Goal: Information Seeking & Learning: Learn about a topic

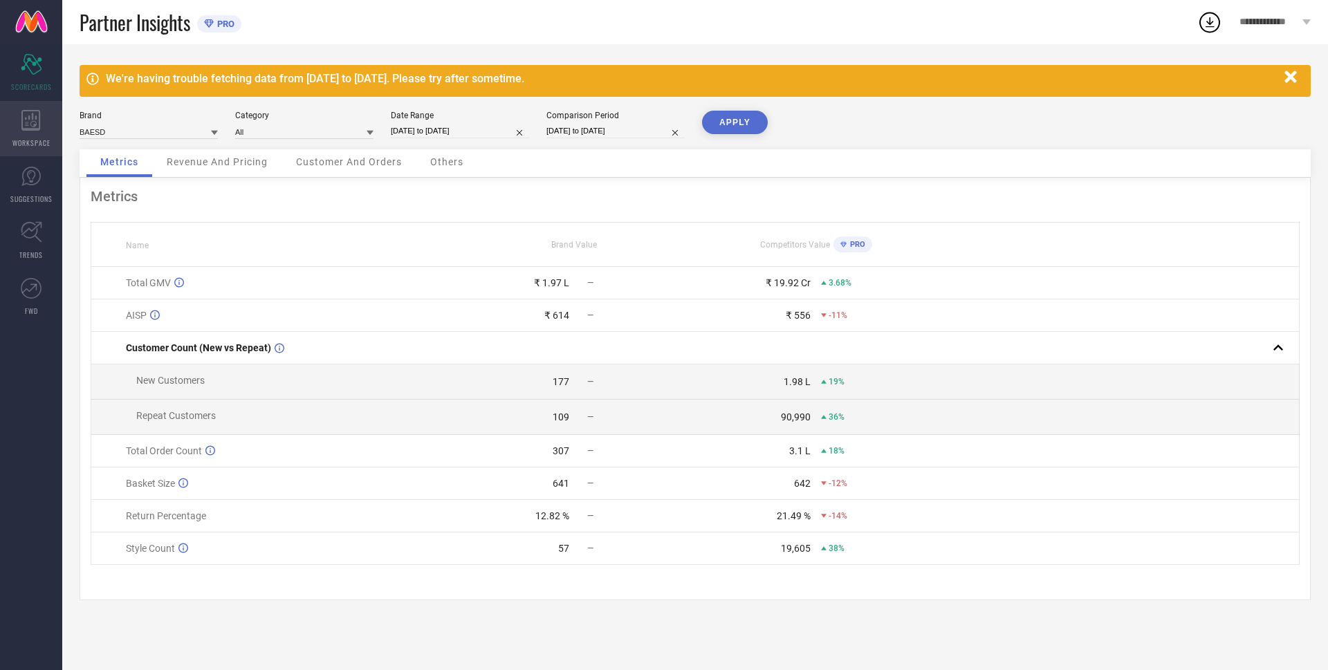
click at [42, 126] on div "WORKSPACE" at bounding box center [31, 128] width 62 height 55
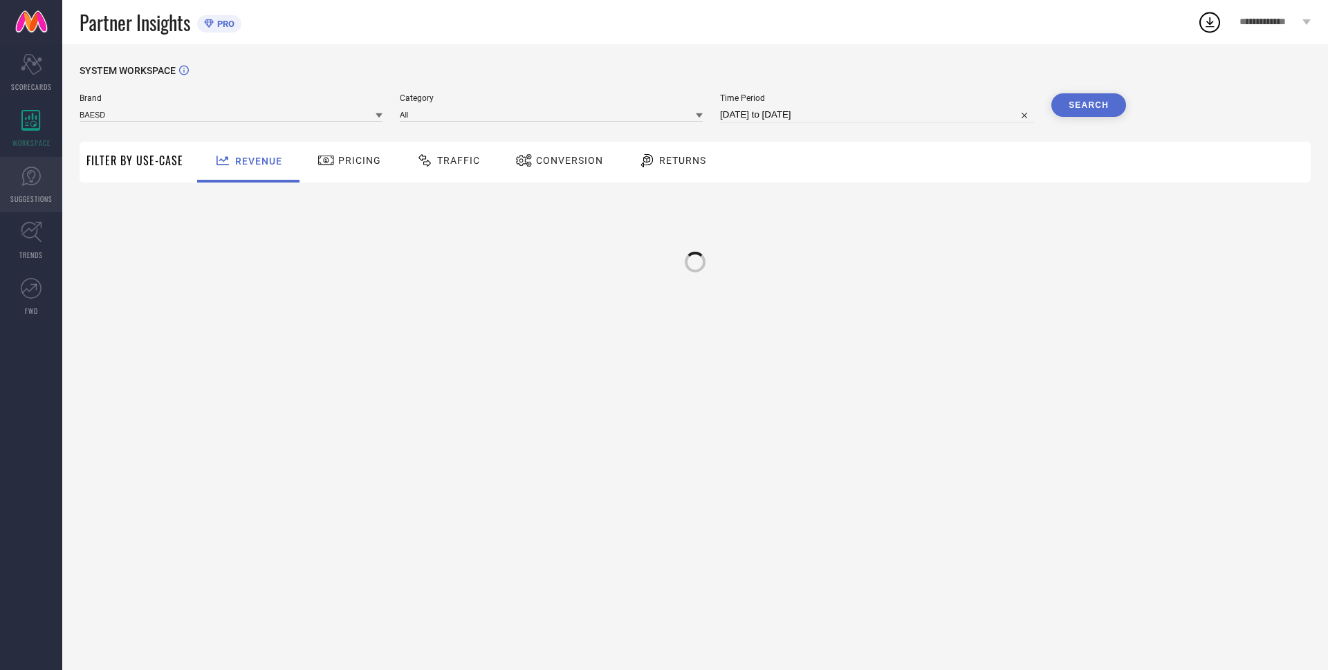
click at [19, 183] on link "SUGGESTIONS" at bounding box center [31, 184] width 62 height 55
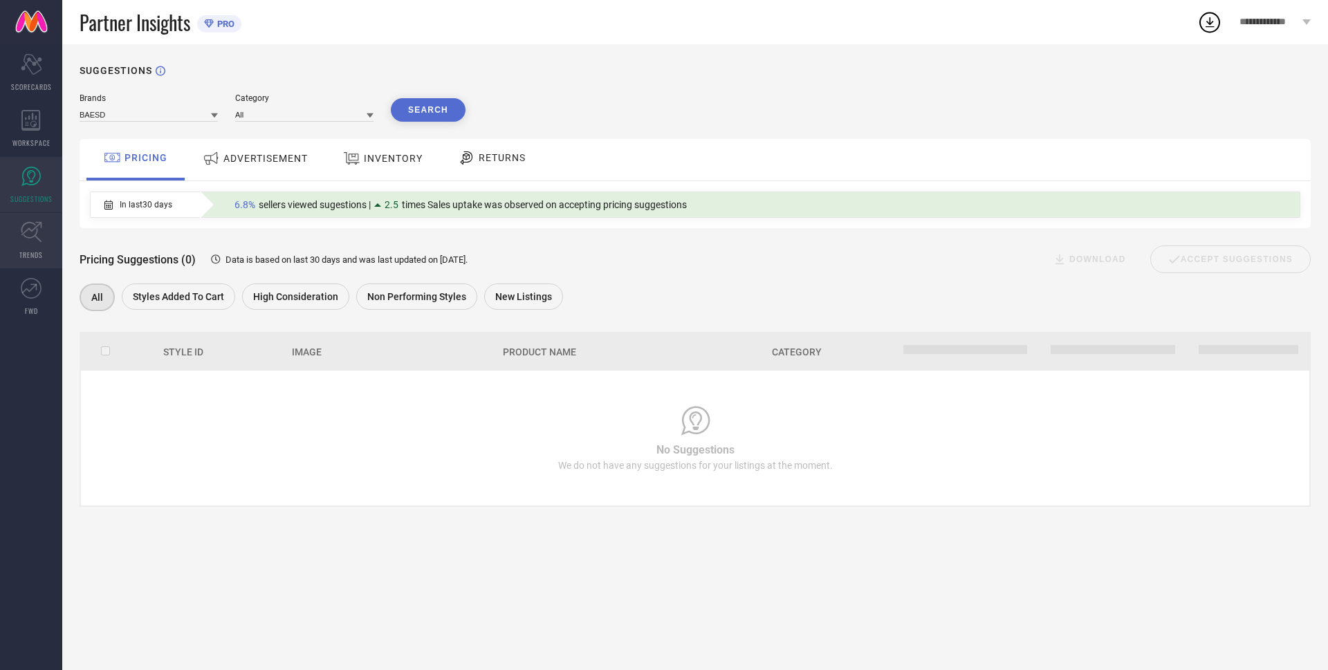
click at [35, 226] on icon at bounding box center [31, 231] width 21 height 21
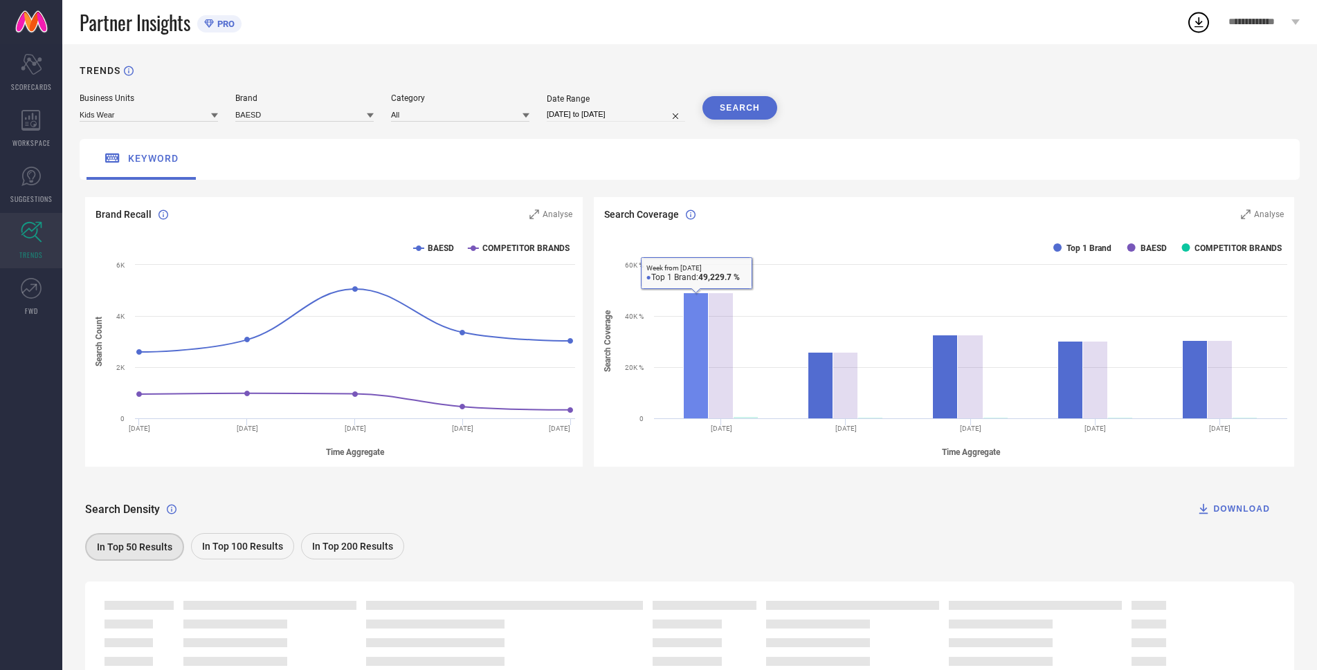
click at [685, 331] on rect at bounding box center [695, 356] width 25 height 126
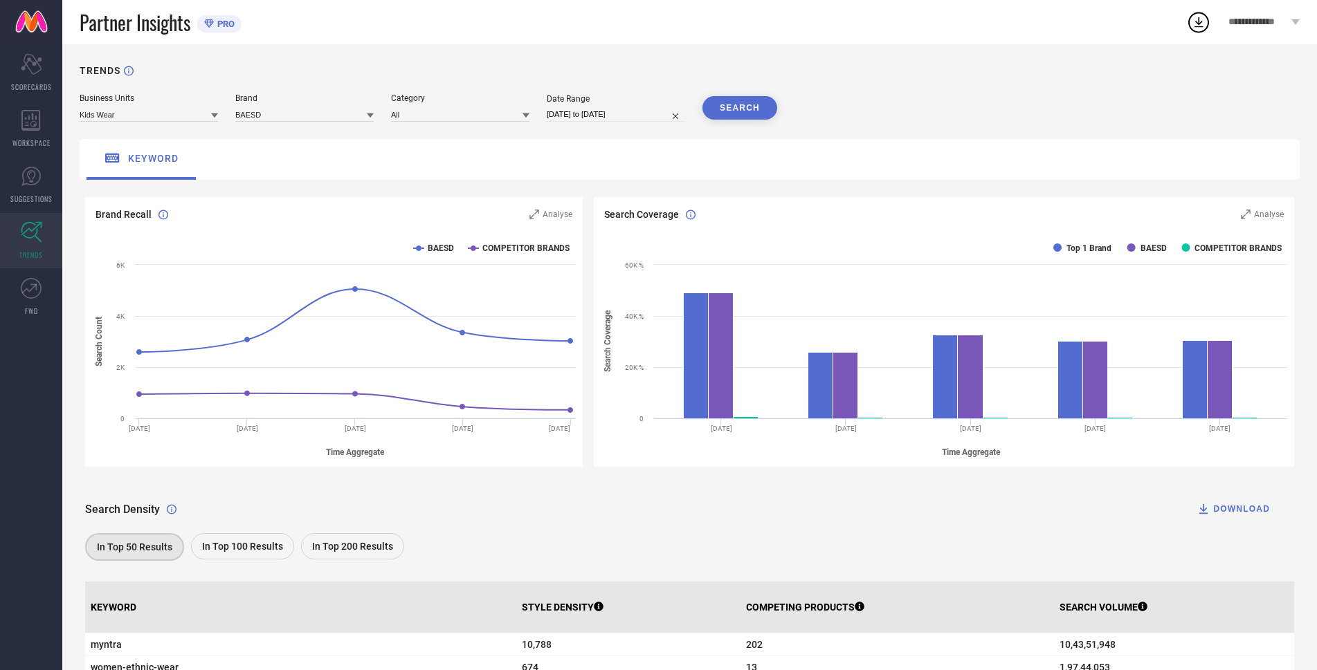
click at [130, 157] on span "keyword" at bounding box center [153, 158] width 51 height 11
click at [104, 156] on icon at bounding box center [112, 157] width 17 height 17
click at [107, 156] on icon at bounding box center [112, 157] width 17 height 17
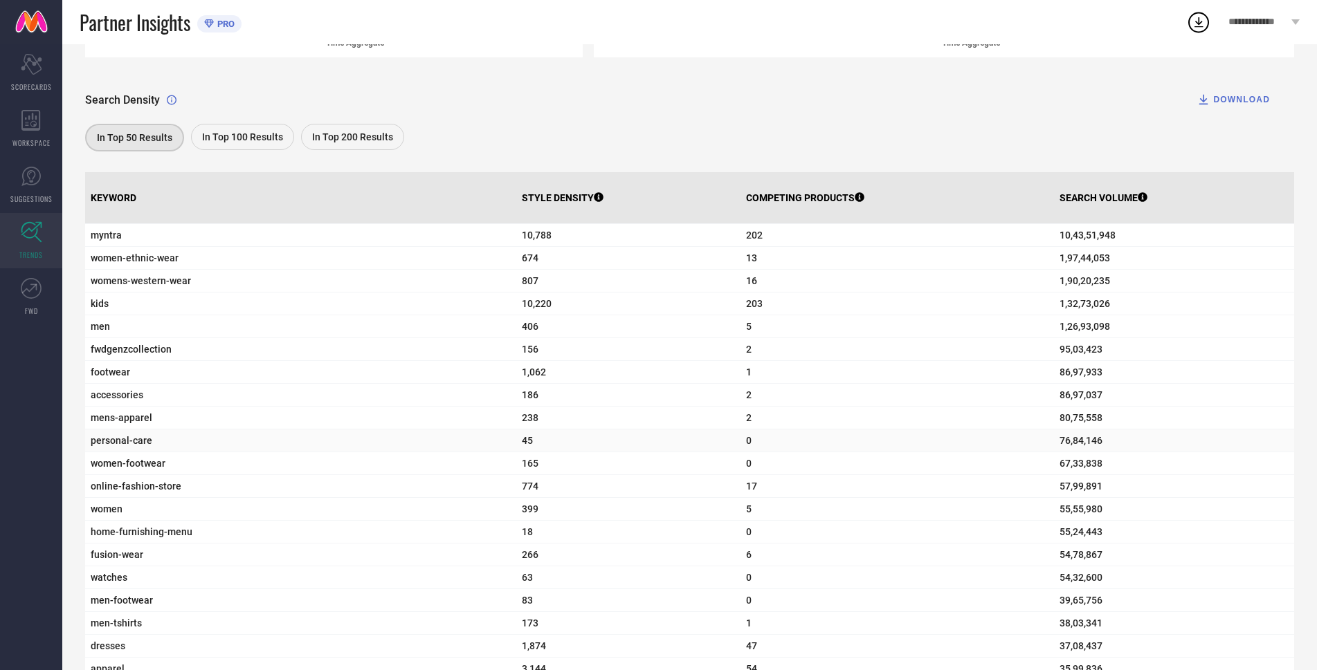
scroll to position [415, 0]
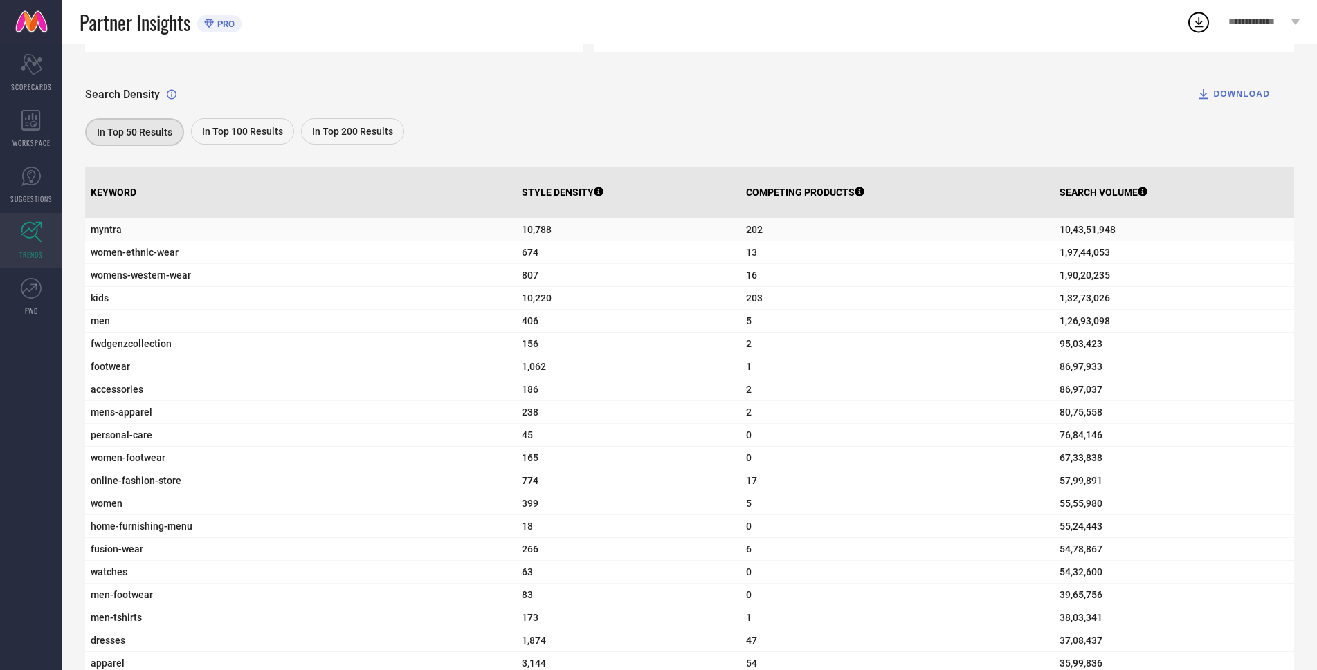
click at [99, 234] on span "myntra" at bounding box center [301, 229] width 420 height 11
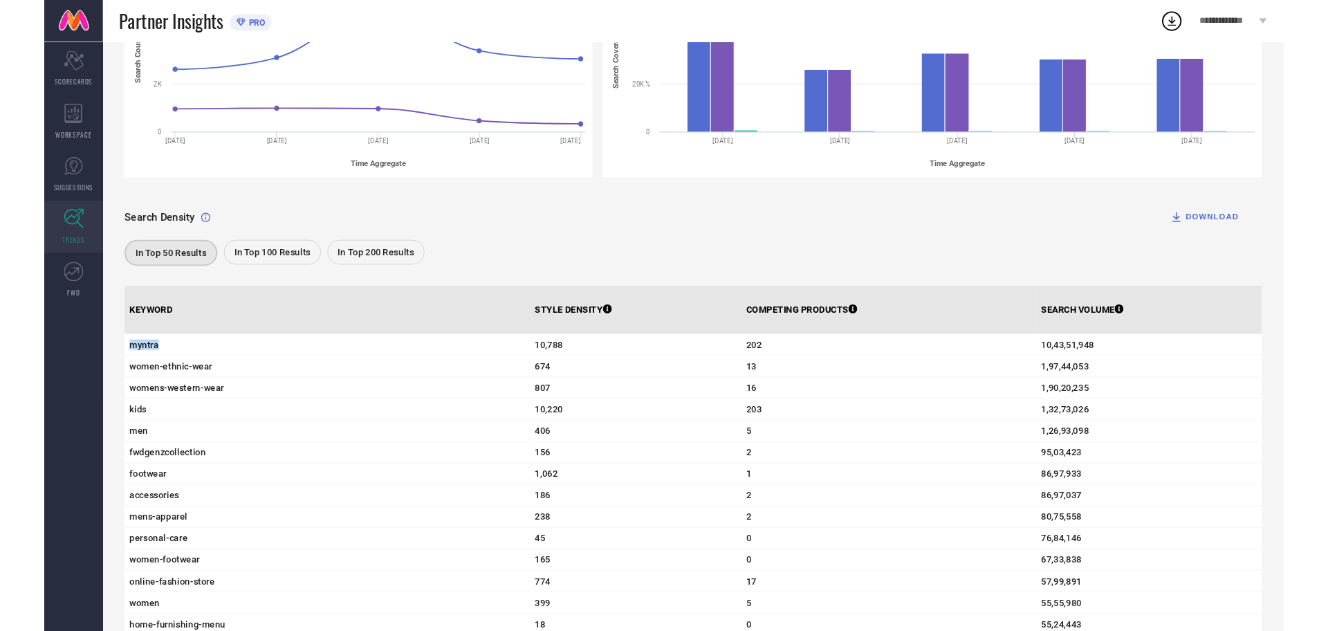
scroll to position [0, 0]
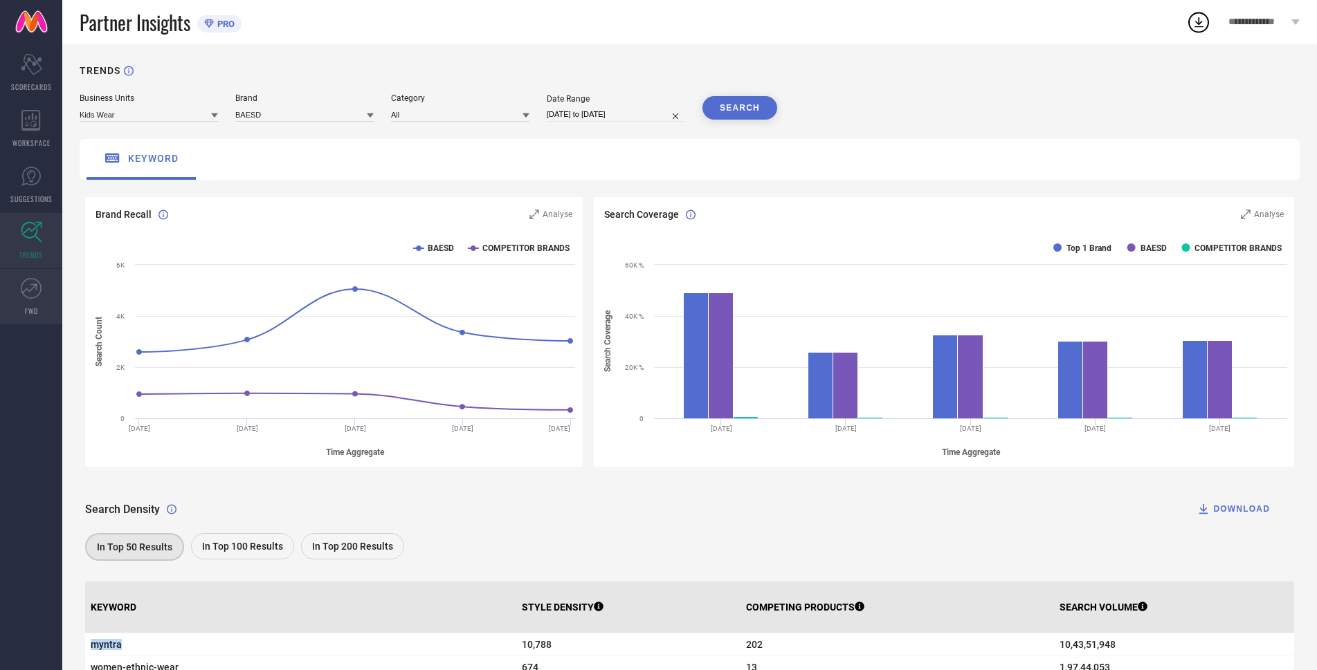
click at [39, 311] on link "FWD" at bounding box center [31, 296] width 62 height 55
